Goal: Information Seeking & Learning: Learn about a topic

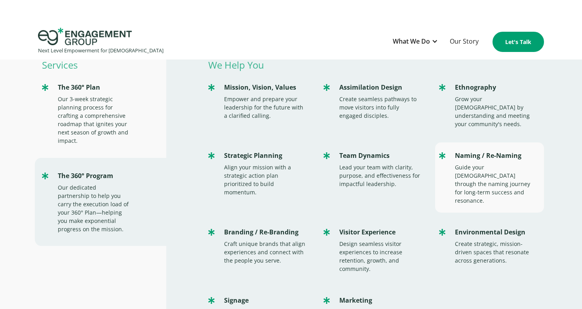
scroll to position [29, 0]
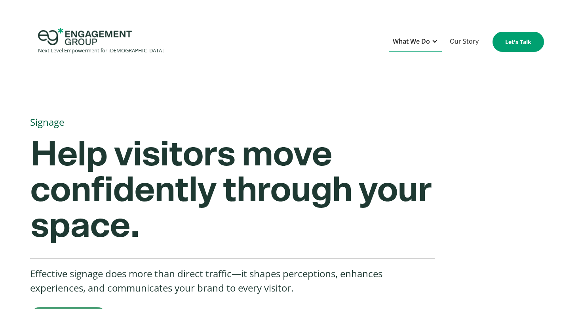
click at [422, 38] on div "What We Do" at bounding box center [411, 41] width 37 height 11
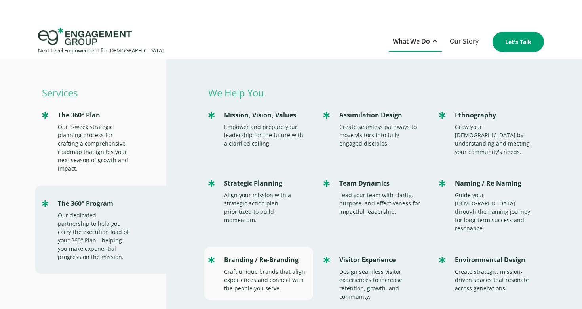
click at [232, 254] on div "Branding / Re-Branding" at bounding box center [265, 259] width 82 height 11
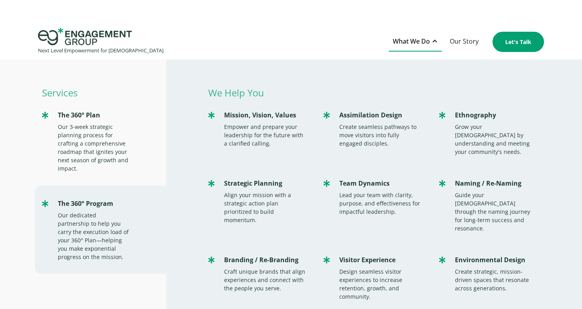
click at [414, 38] on div "What We Do" at bounding box center [411, 41] width 37 height 11
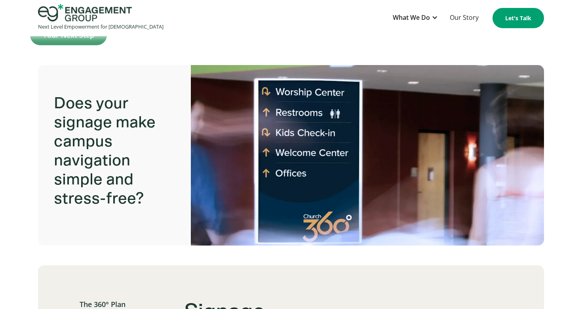
scroll to position [34, 0]
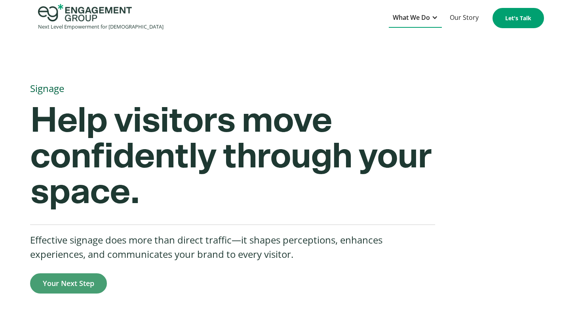
click at [418, 18] on div "What We Do" at bounding box center [411, 17] width 37 height 11
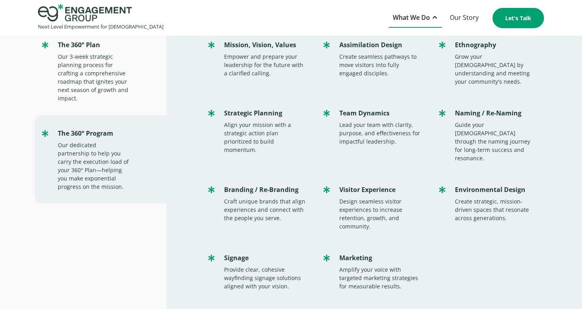
scroll to position [41, 0]
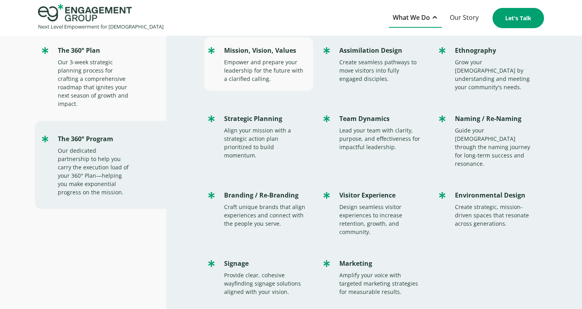
click at [230, 53] on div "Mission, Vision, Values" at bounding box center [265, 50] width 82 height 11
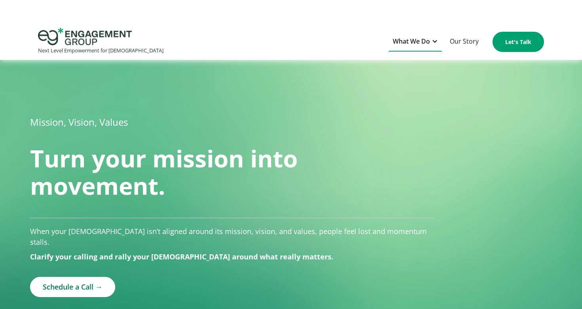
click at [413, 40] on div "What We Do" at bounding box center [411, 41] width 37 height 11
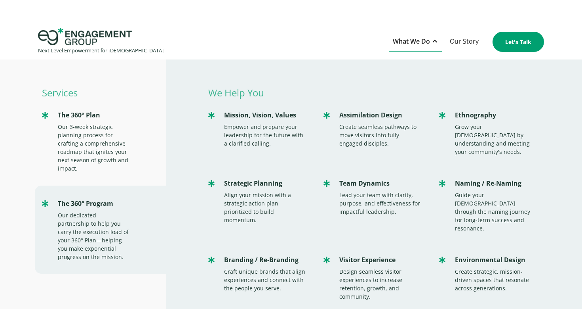
click at [413, 40] on div "What We Do" at bounding box center [411, 41] width 37 height 11
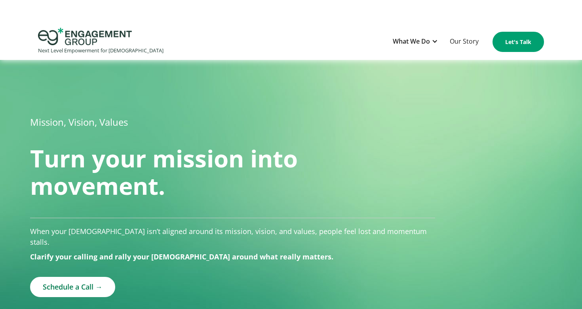
click at [358, 73] on div at bounding box center [291, 84] width 507 height 48
